Goal: Use online tool/utility: Utilize a website feature to perform a specific function

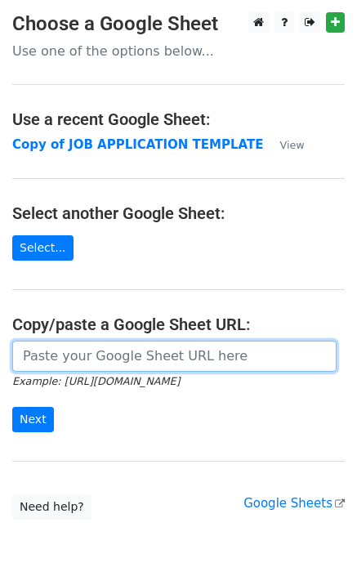
click at [114, 360] on input "url" at bounding box center [174, 356] width 324 height 31
paste input "[URL][DOMAIN_NAME]"
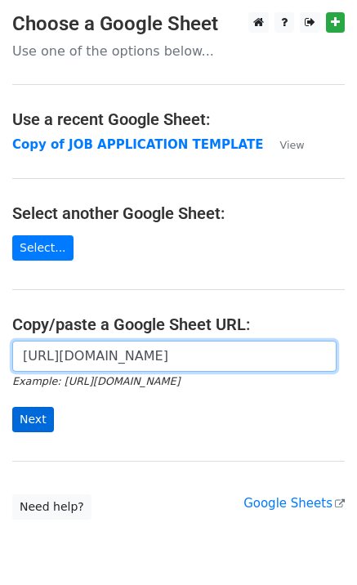
type input "[URL][DOMAIN_NAME]"
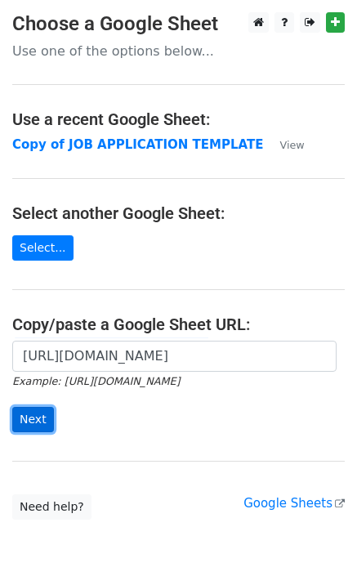
scroll to position [0, 0]
click at [42, 409] on input "Next" at bounding box center [33, 419] width 42 height 25
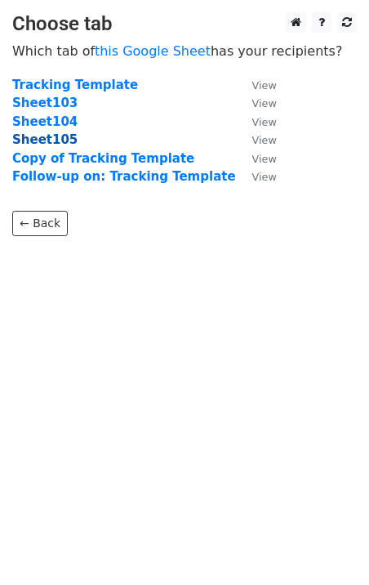
click at [50, 136] on strong "Sheet105" at bounding box center [44, 139] width 65 height 15
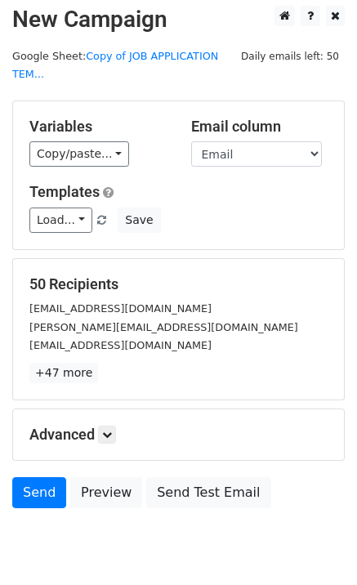
scroll to position [50, 0]
